Goal: Transaction & Acquisition: Purchase product/service

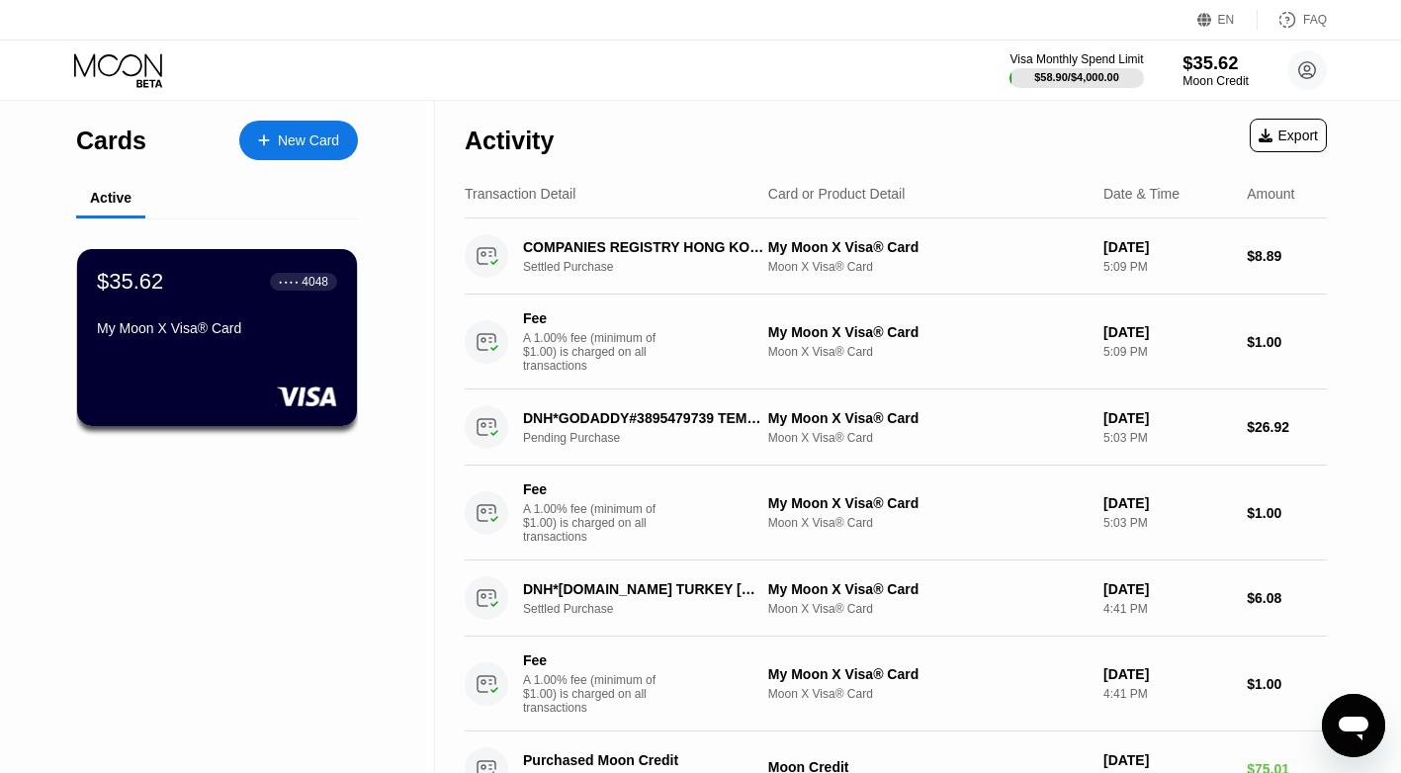
click at [1019, 78] on div "Moon Credit" at bounding box center [1216, 81] width 66 height 14
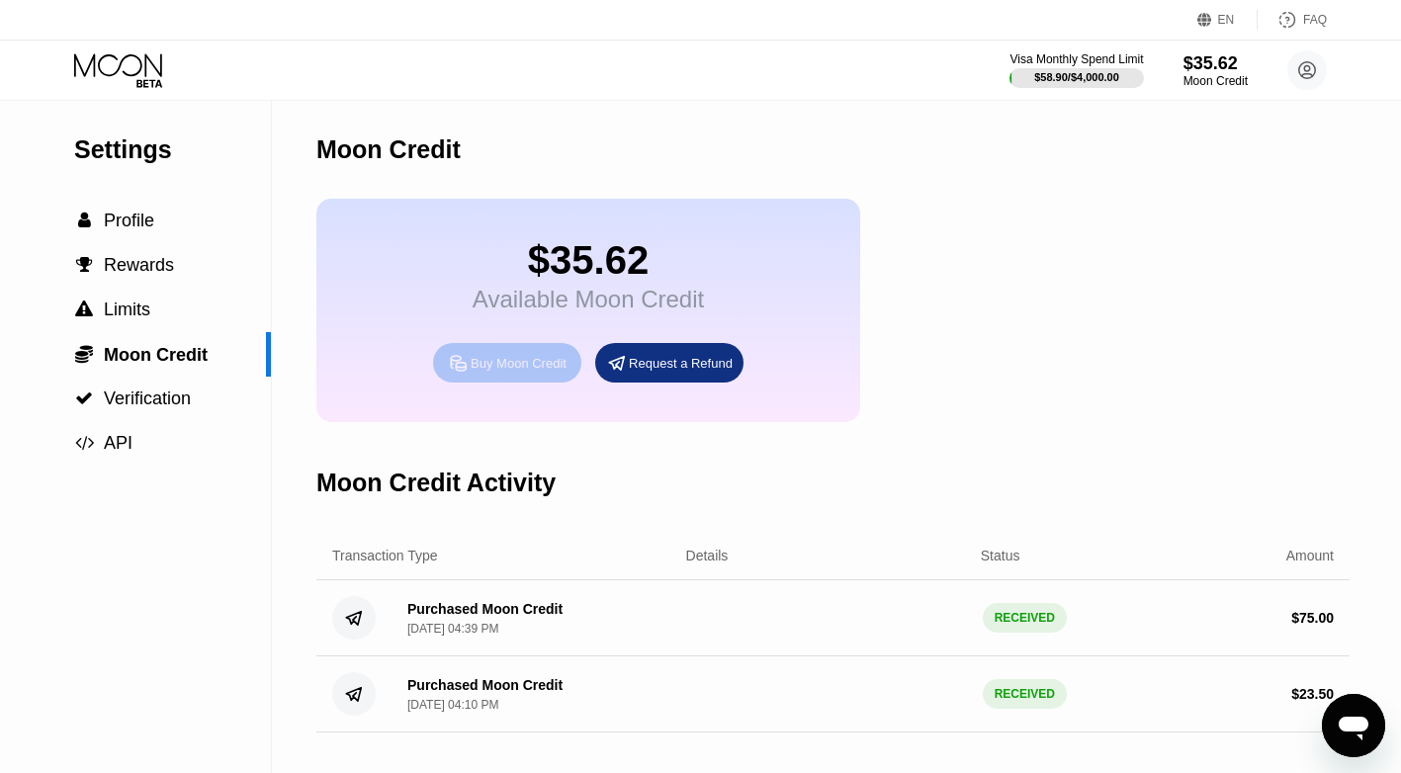
click at [527, 372] on div "Buy Moon Credit" at bounding box center [519, 363] width 96 height 17
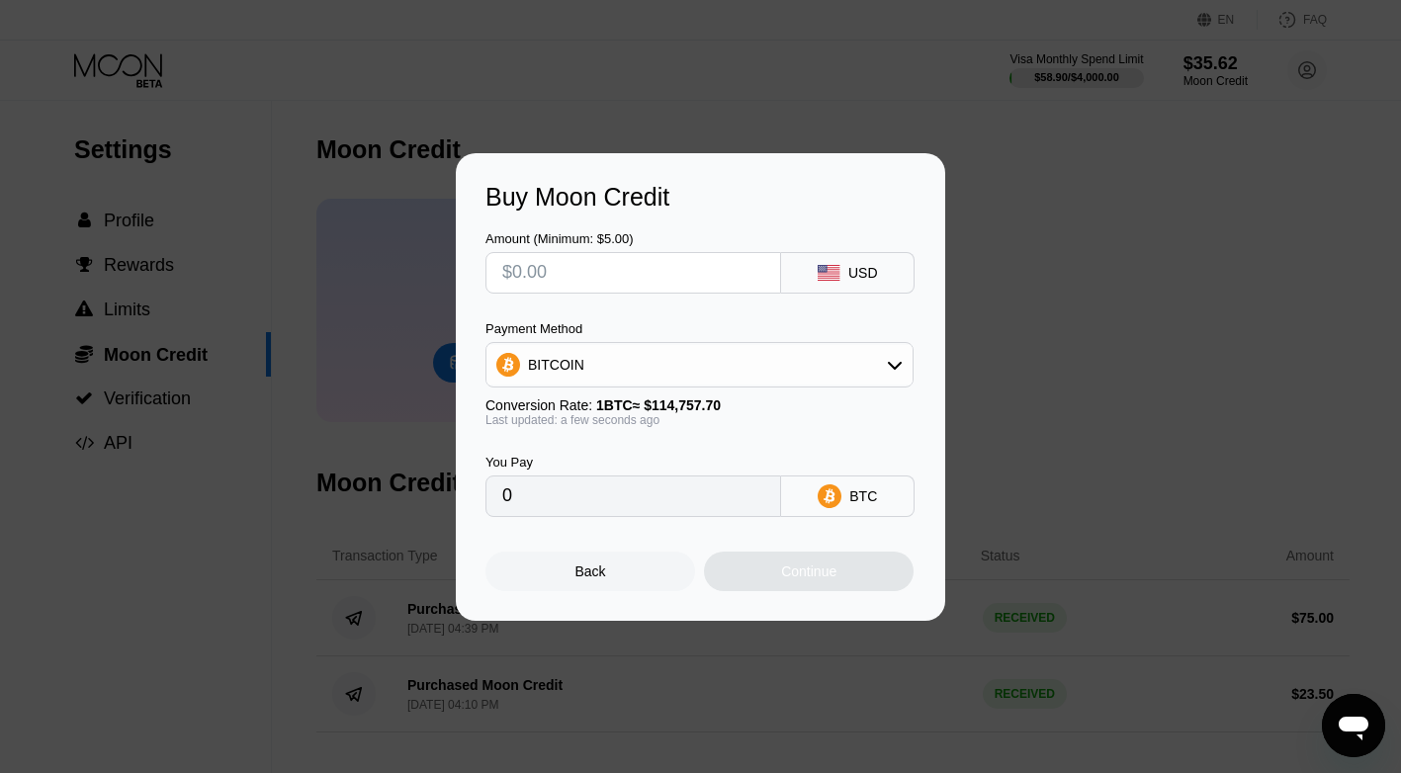
click at [615, 273] on input "text" at bounding box center [633, 273] width 262 height 40
click at [782, 366] on div "BITCOIN" at bounding box center [700, 365] width 426 height 40
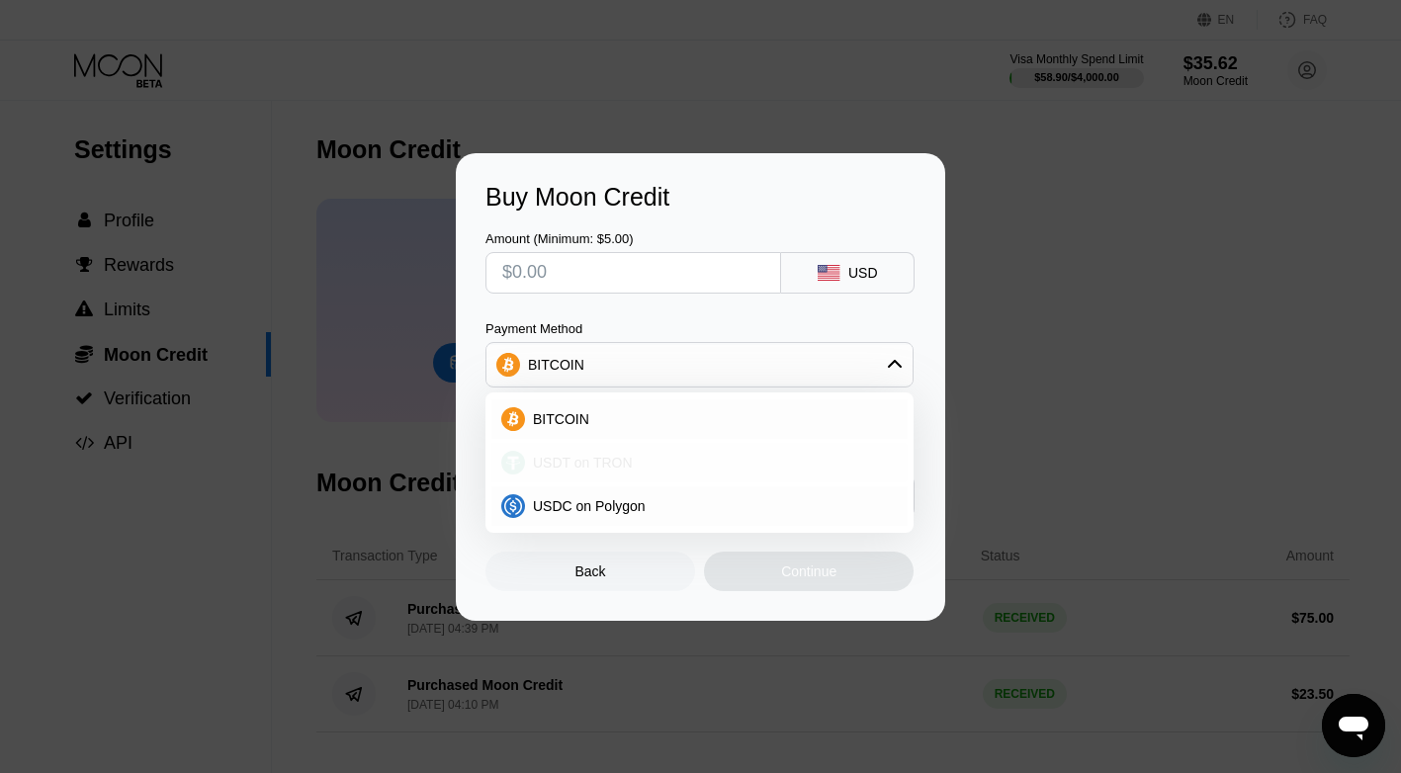
click at [629, 460] on div "USDT on TRON" at bounding box center [711, 463] width 373 height 16
type input "0.00"
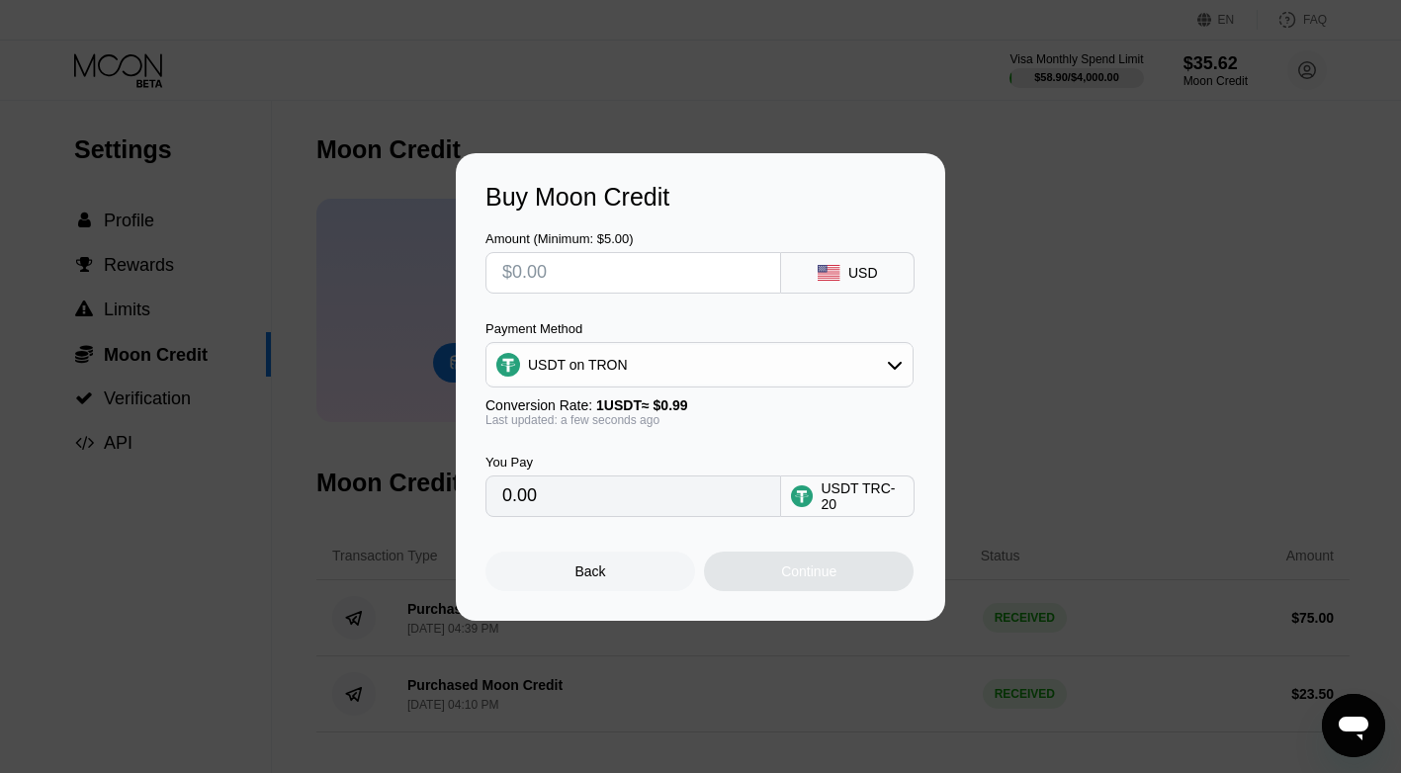
click at [581, 503] on input "0.00" at bounding box center [633, 497] width 262 height 40
click at [543, 279] on input "text" at bounding box center [633, 273] width 262 height 40
type input "$7"
type input "7.07"
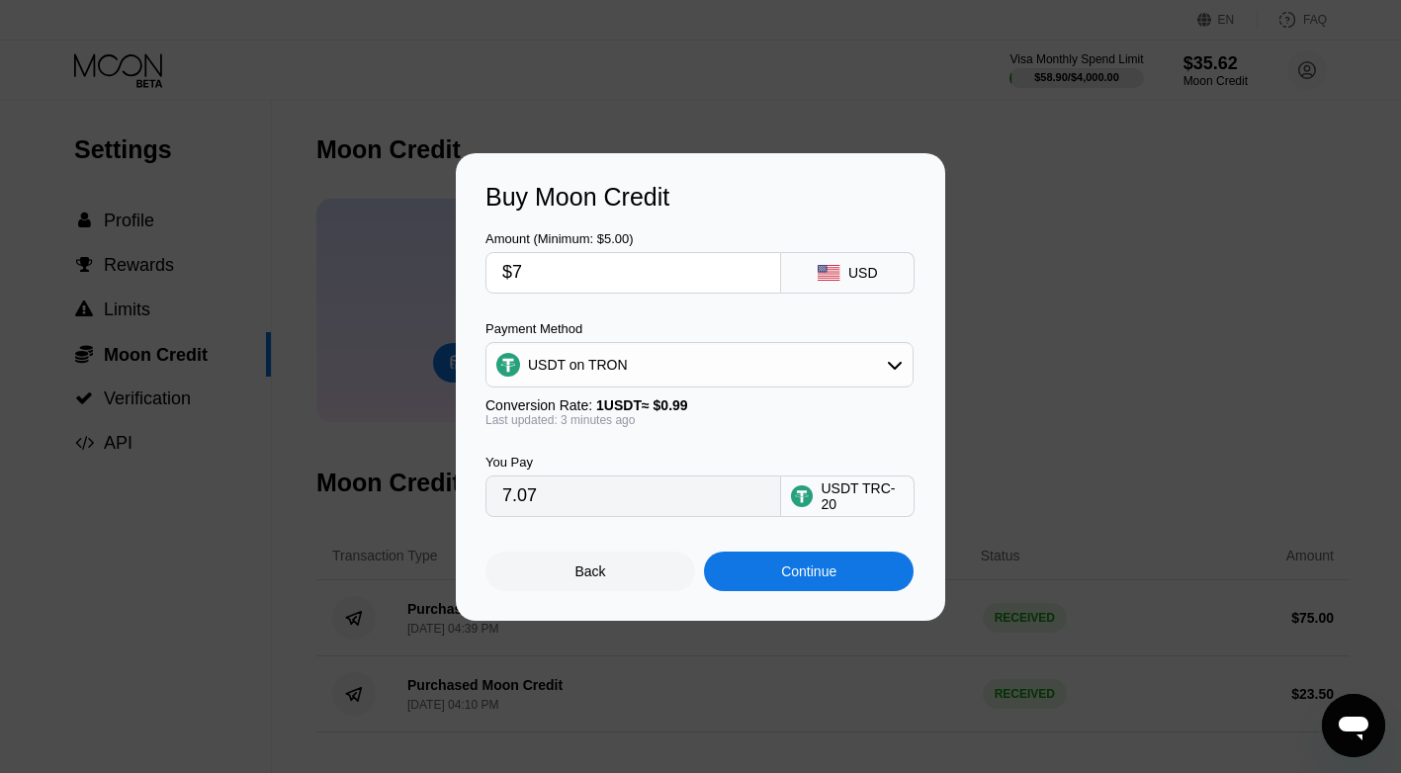
type input "$75"
type input "75.76"
type input "$75"
click at [826, 579] on div "Continue" at bounding box center [808, 572] width 55 height 16
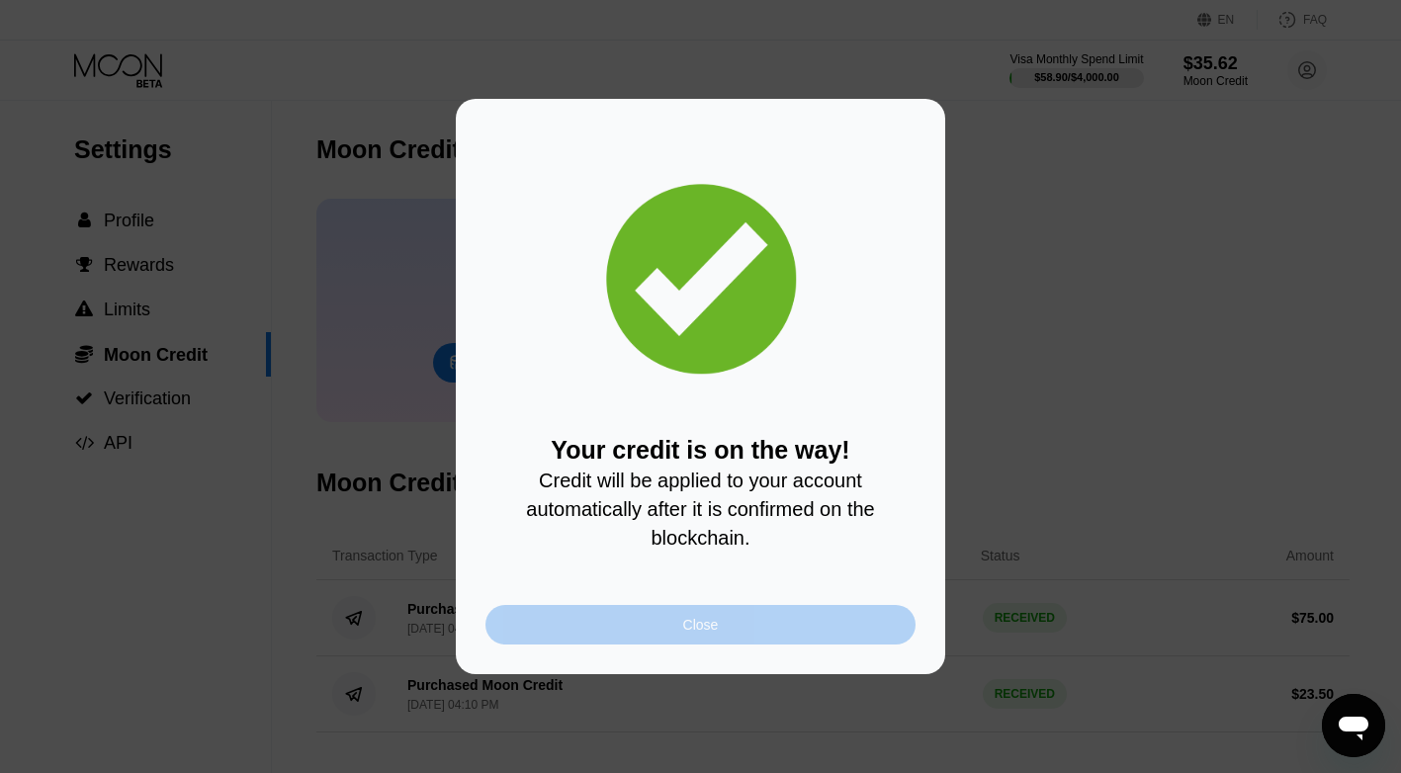
click at [654, 641] on div "Close" at bounding box center [701, 625] width 430 height 40
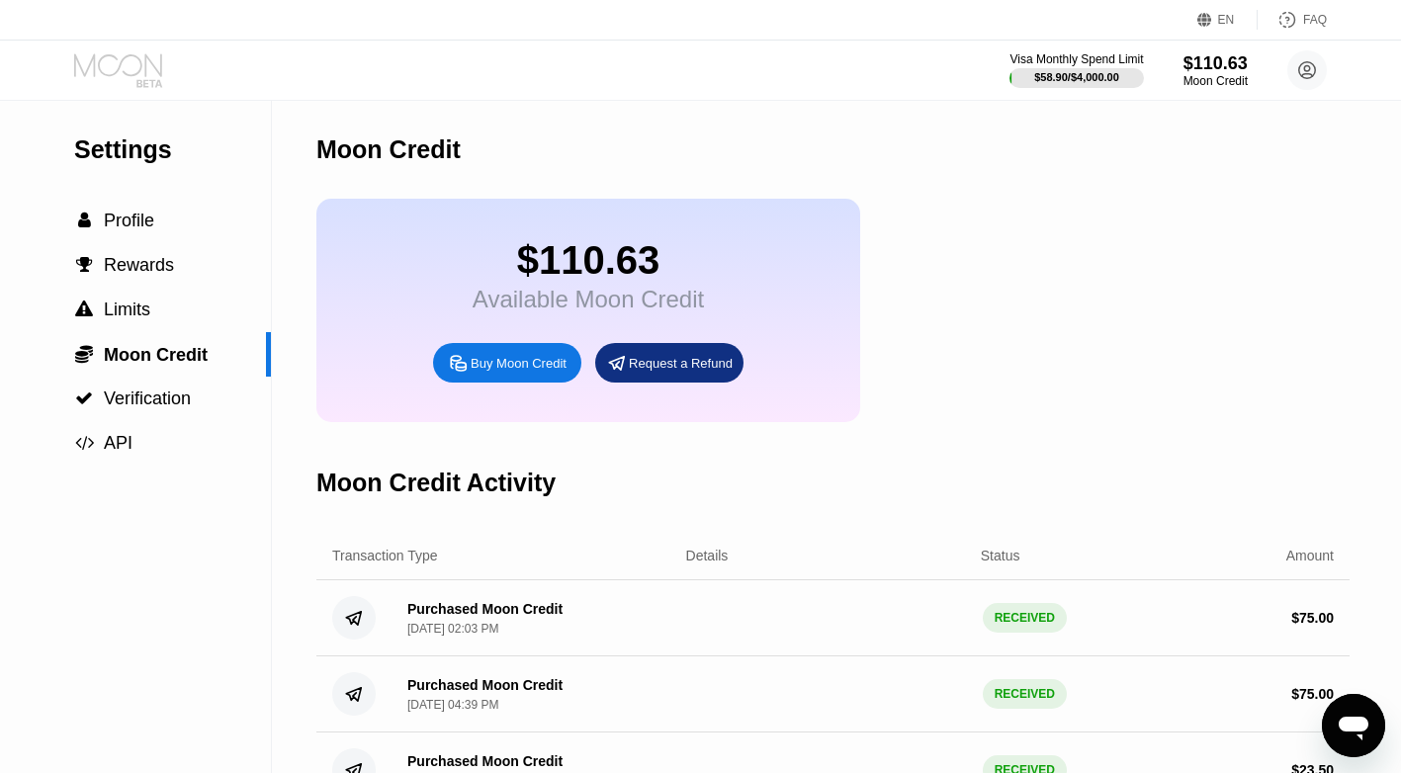
click at [107, 82] on icon at bounding box center [120, 70] width 92 height 35
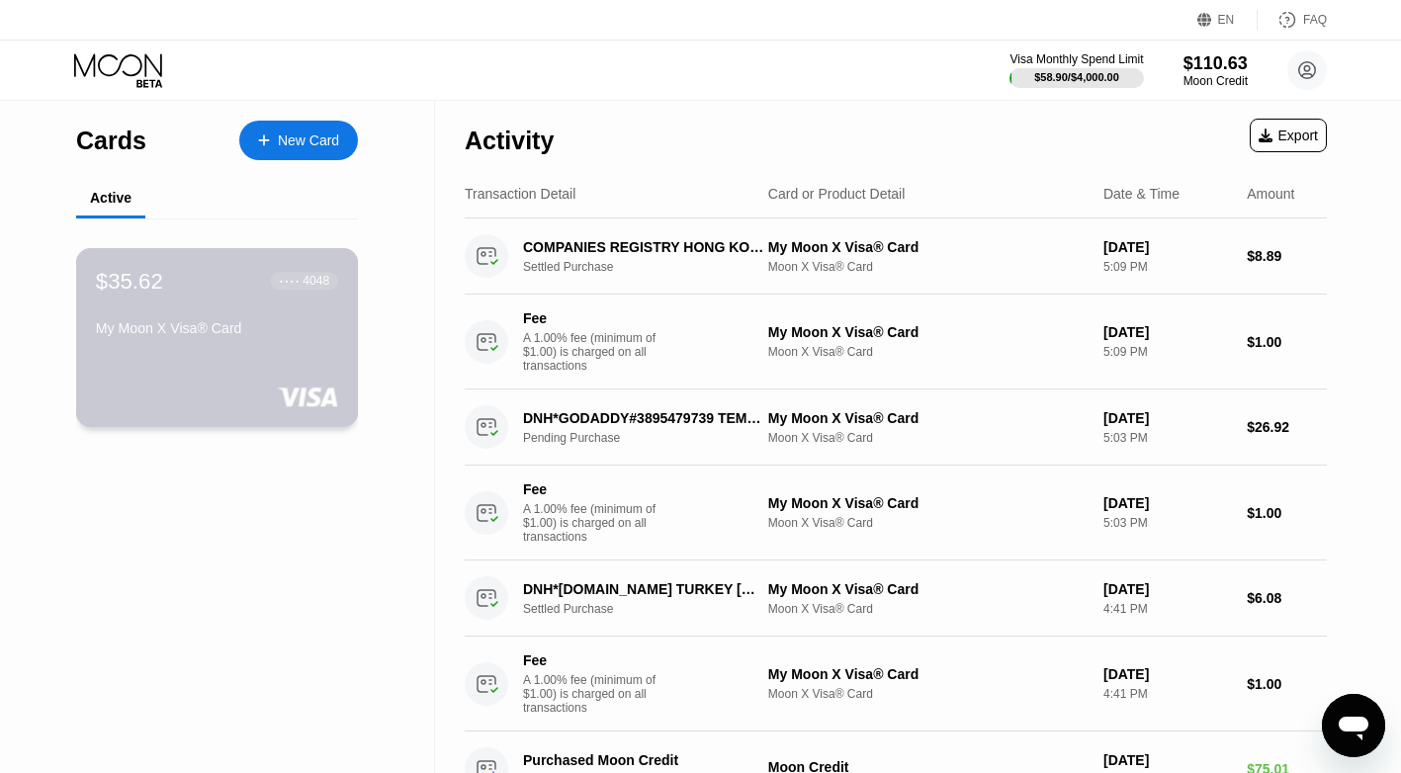
click at [234, 331] on div "My Moon X Visa® Card" at bounding box center [217, 328] width 242 height 16
